Goal: Task Accomplishment & Management: Complete application form

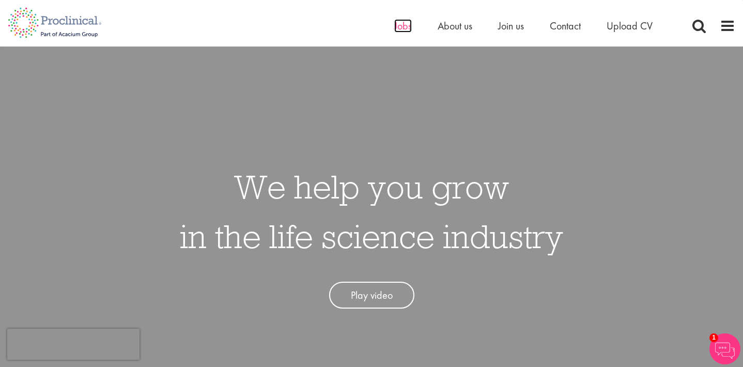
click at [399, 27] on span "Jobs" at bounding box center [403, 25] width 18 height 13
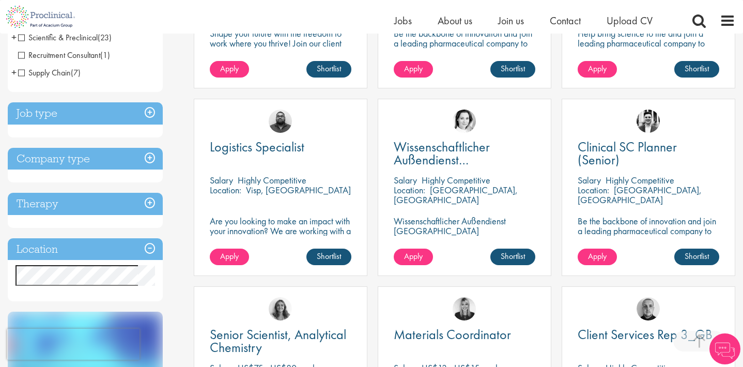
scroll to position [329, 0]
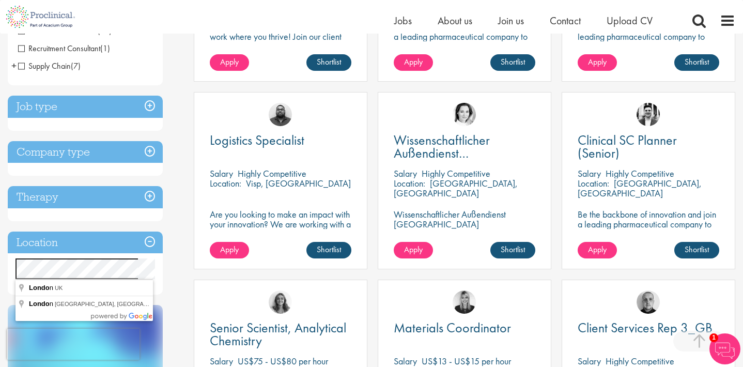
drag, startPoint x: 76, startPoint y: 280, endPoint x: 73, endPoint y: 288, distance: 8.8
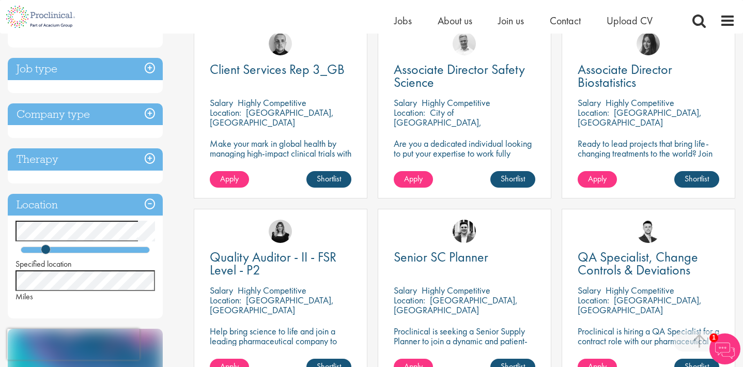
scroll to position [208, 0]
click at [422, 179] on span "Apply" at bounding box center [413, 178] width 19 height 11
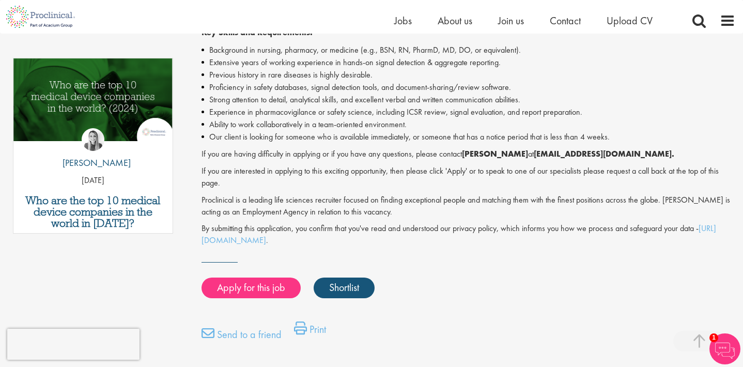
scroll to position [521, 0]
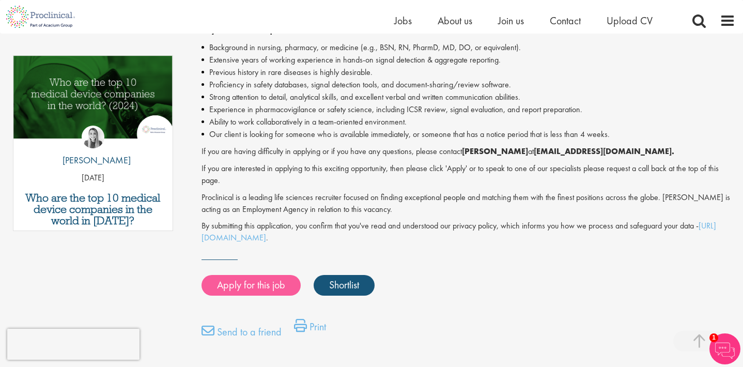
click at [243, 275] on link "Apply for this job" at bounding box center [251, 285] width 99 height 21
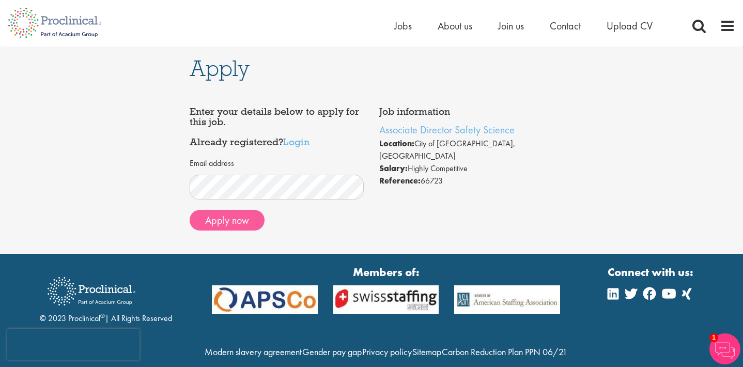
click at [233, 215] on button "Apply now" at bounding box center [227, 220] width 75 height 21
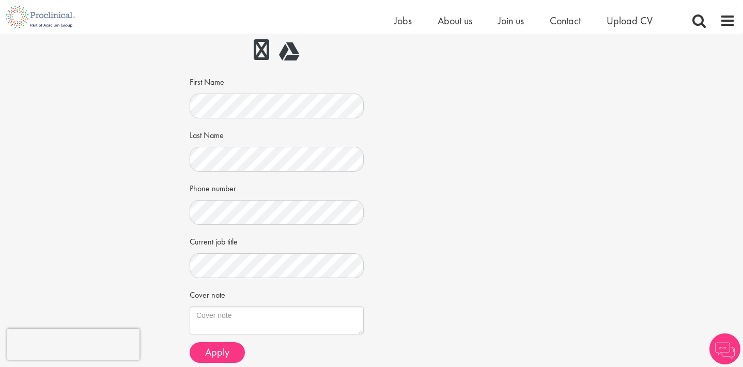
scroll to position [142, 0]
click at [297, 118] on div "CV in the cloud? Upload using Dropbox or Google Drive First Name Last Name Phon…" at bounding box center [276, 151] width 159 height 369
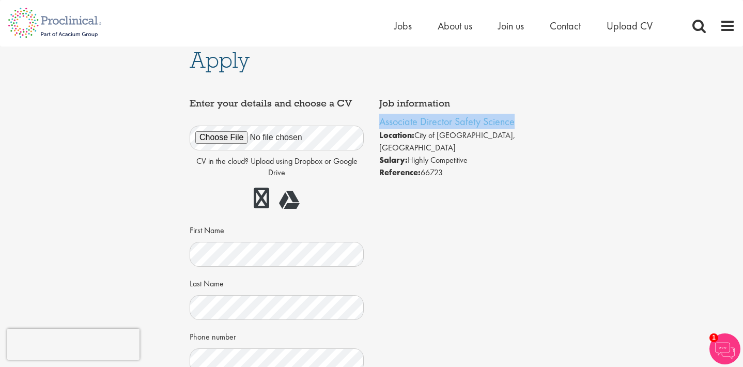
scroll to position [3, 0]
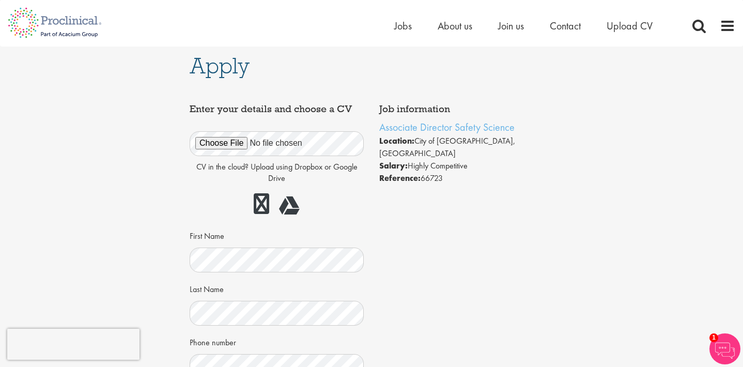
click at [358, 205] on div at bounding box center [277, 204] width 174 height 29
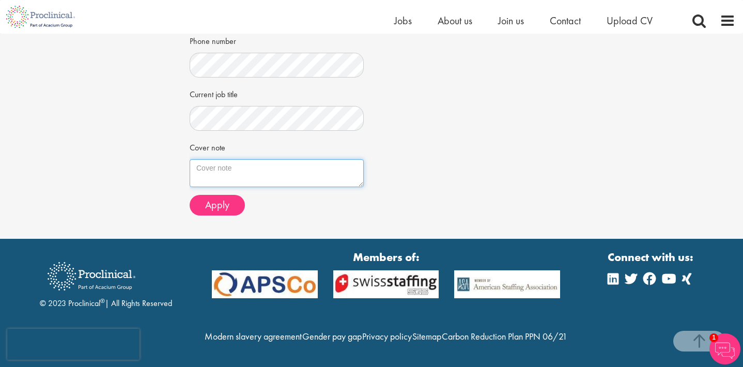
click at [300, 159] on textarea "Cover note" at bounding box center [277, 173] width 174 height 28
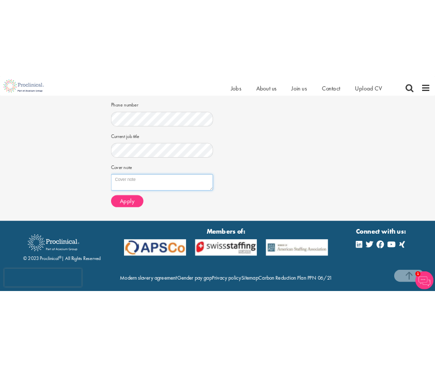
scroll to position [280, 0]
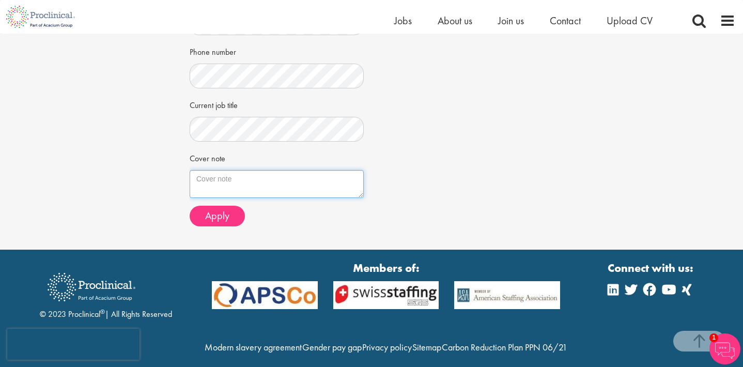
click at [273, 174] on textarea "Cover note" at bounding box center [277, 184] width 174 height 28
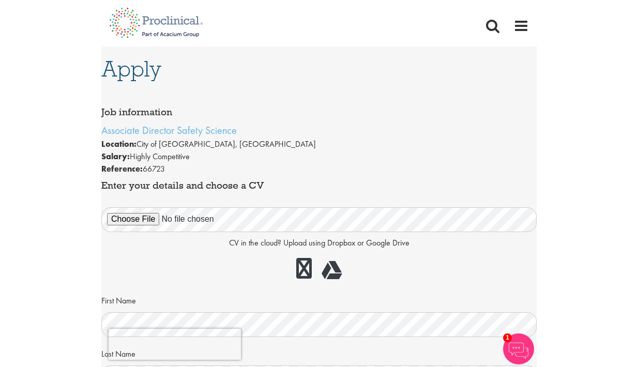
scroll to position [0, 0]
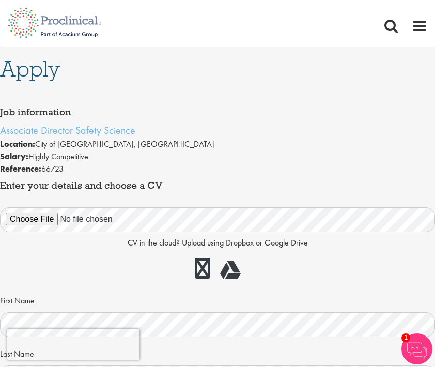
type textarea "Please see attached cover letter and CV."
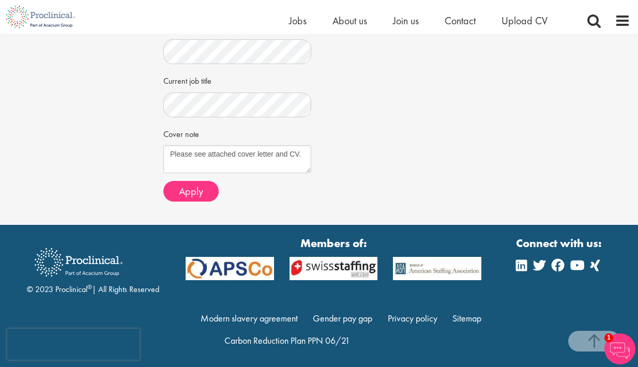
scroll to position [314, 0]
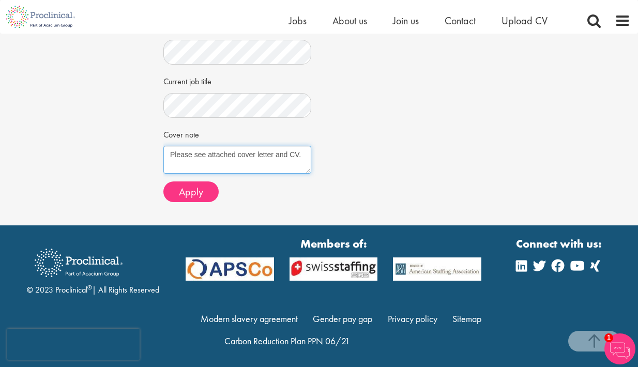
drag, startPoint x: 299, startPoint y: 155, endPoint x: 121, endPoint y: 134, distance: 179.0
click at [257, 159] on textarea "Cover note" at bounding box center [237, 160] width 148 height 28
drag, startPoint x: 267, startPoint y: 162, endPoint x: 225, endPoint y: 162, distance: 41.3
click at [225, 162] on textarea "Please see attached document which has my CV and Cove" at bounding box center [237, 160] width 148 height 28
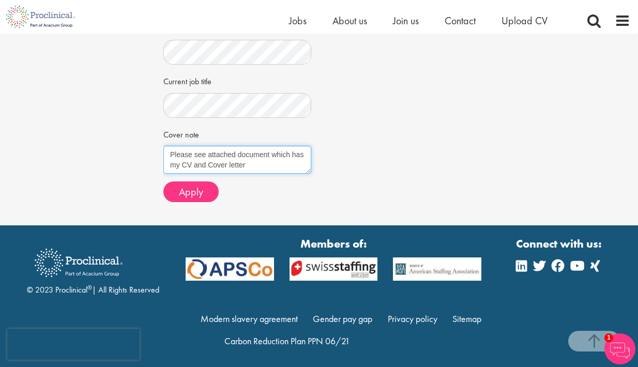
click at [211, 157] on textarea "Please see attached document which has my CV and Cover letter" at bounding box center [237, 160] width 148 height 28
click at [261, 156] on textarea "Please see attached document which has my CV and cover letter" at bounding box center [237, 160] width 148 height 28
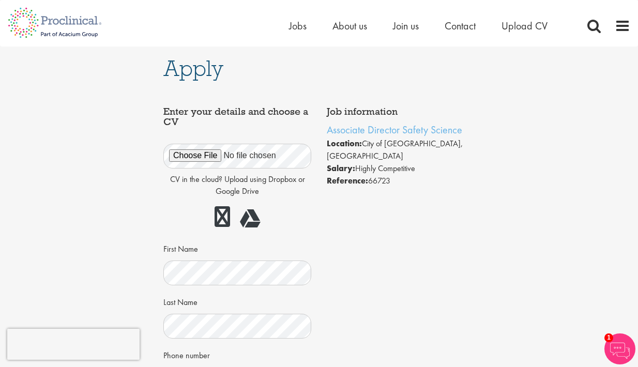
scroll to position [0, 0]
type textarea "Please see attached document which has my CV and cover letter"
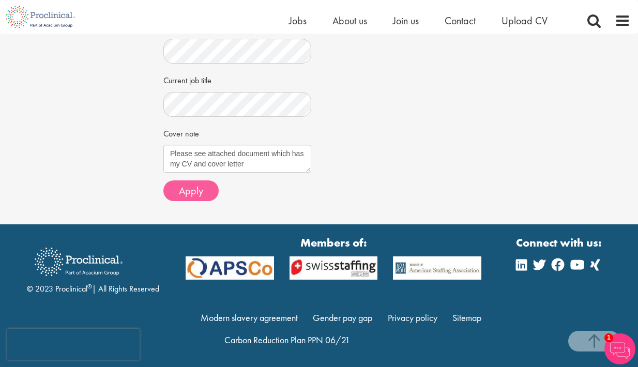
scroll to position [314, 0]
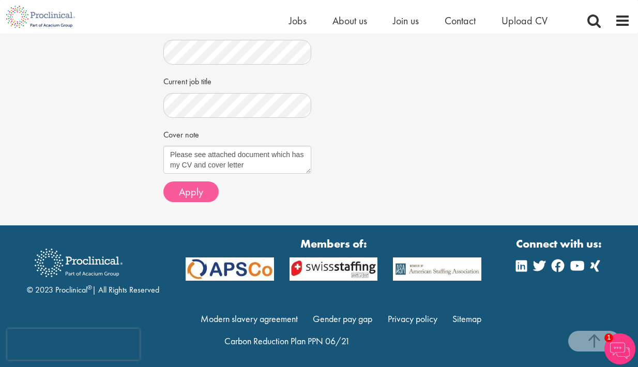
click at [194, 185] on span "Apply" at bounding box center [191, 191] width 24 height 13
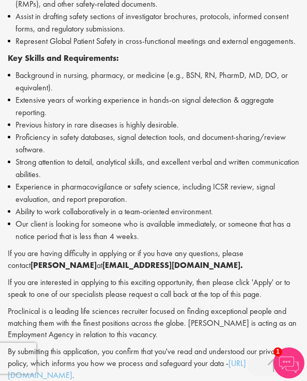
scroll to position [627, 0]
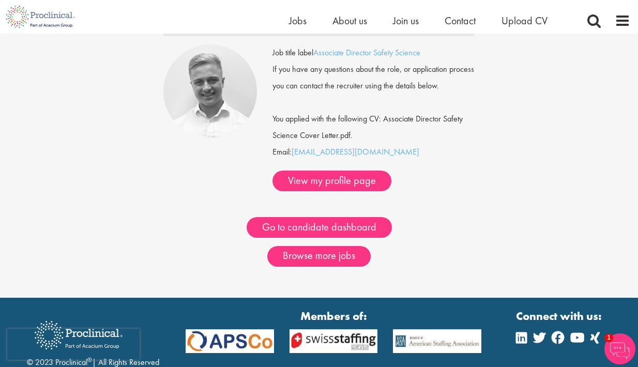
scroll to position [88, 0]
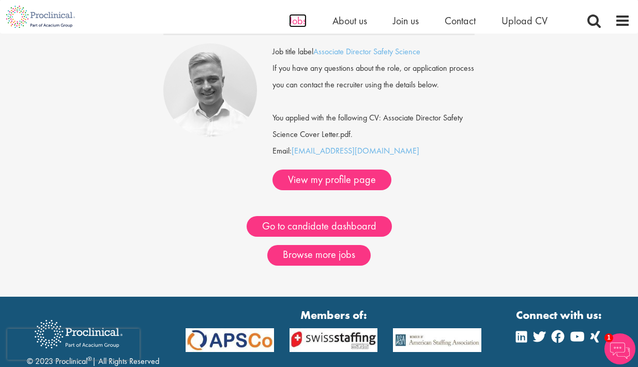
click at [297, 22] on span "Jobs" at bounding box center [298, 20] width 18 height 13
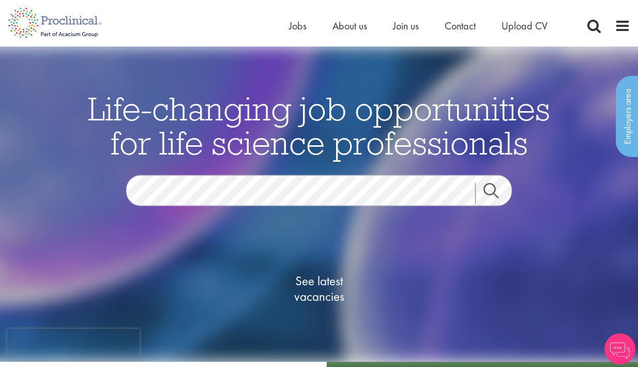
click at [307, 280] on span "See latest vacancies" at bounding box center [318, 288] width 103 height 31
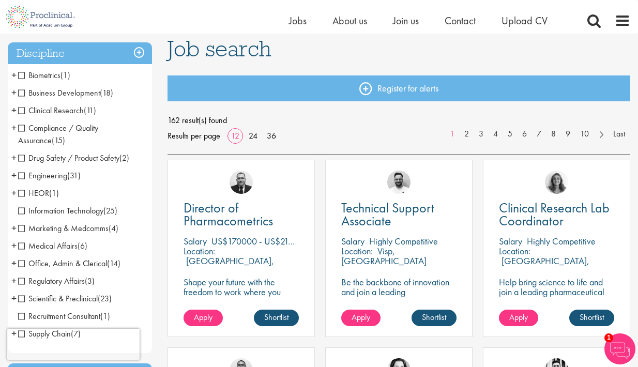
scroll to position [334, 0]
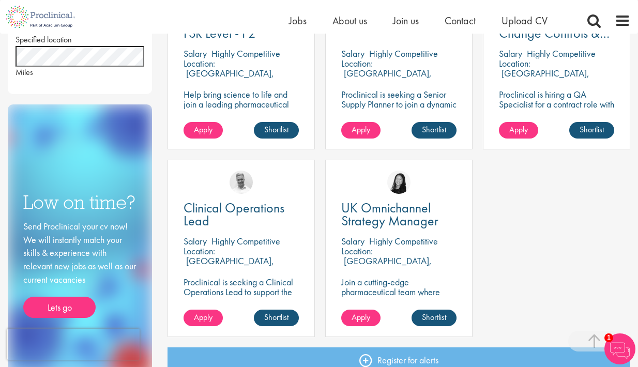
scroll to position [455, 0]
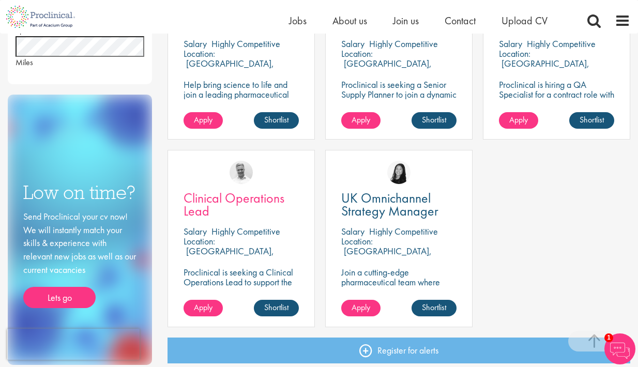
click at [212, 197] on span "Clinical Operations Lead" at bounding box center [233, 204] width 101 height 30
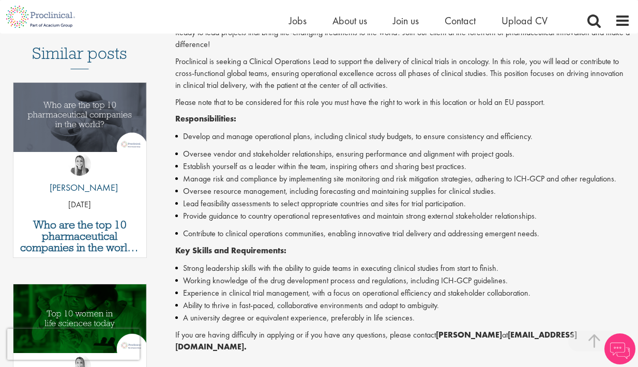
scroll to position [325, 0]
